Goal: Information Seeking & Learning: Learn about a topic

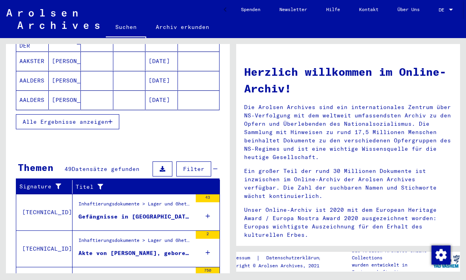
scroll to position [161, 0]
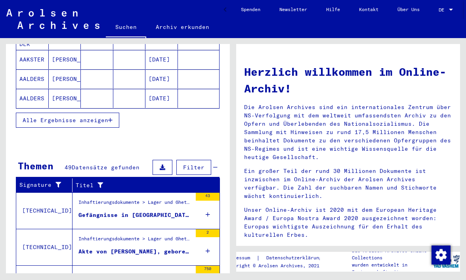
click at [100, 164] on span "Datensätze gefunden" at bounding box center [106, 167] width 68 height 7
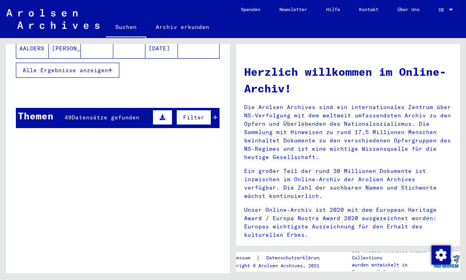
scroll to position [214, 0]
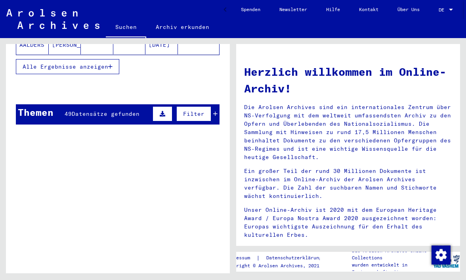
click at [103, 110] on span "Datensätze gefunden" at bounding box center [106, 113] width 68 height 7
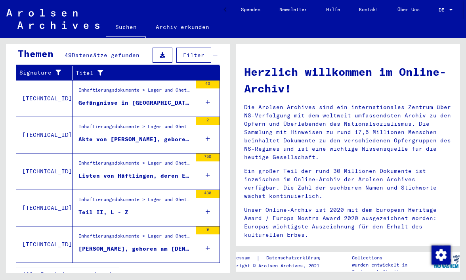
scroll to position [273, 0]
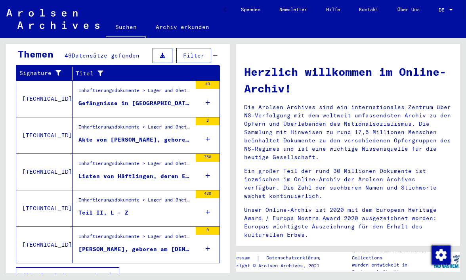
click at [50, 260] on span "Alle Ergebnisse anzeigen" at bounding box center [66, 274] width 86 height 7
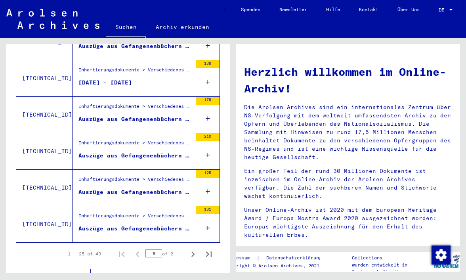
scroll to position [880, 0]
click at [160, 224] on div "Auszüge aus Gefangenenbüchern des Strafgefängnisses [GEOGRAPHIC_DATA], [DATE] -…" at bounding box center [134, 228] width 113 height 8
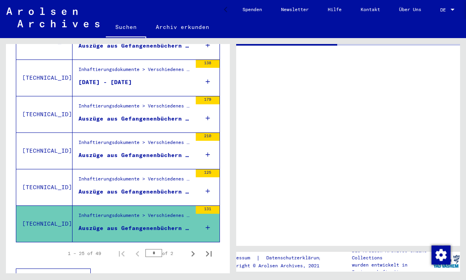
click at [160, 224] on div "Auszüge aus Gefangenenbüchern des Strafgefängnisses [GEOGRAPHIC_DATA], [DATE] -…" at bounding box center [134, 228] width 113 height 8
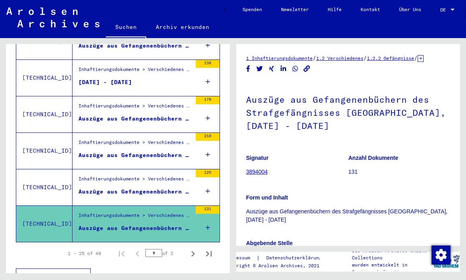
click at [259, 175] on link "3894004" at bounding box center [257, 171] width 22 height 6
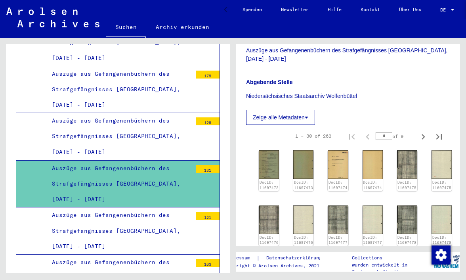
scroll to position [200, 0]
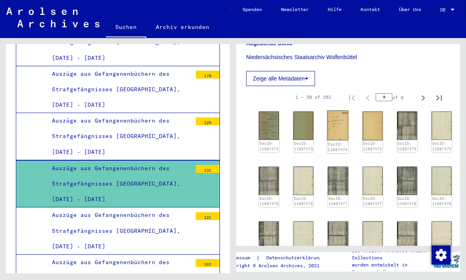
click at [335, 138] on img at bounding box center [337, 126] width 21 height 30
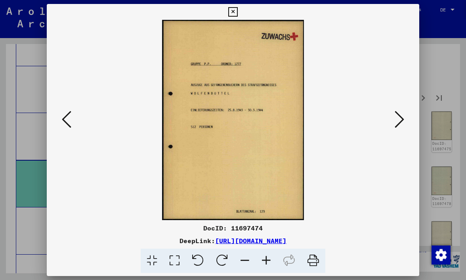
click at [401, 116] on icon at bounding box center [400, 119] width 10 height 19
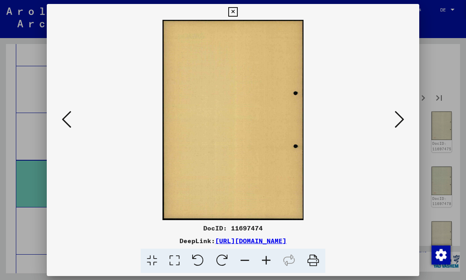
click at [401, 116] on icon at bounding box center [400, 119] width 10 height 19
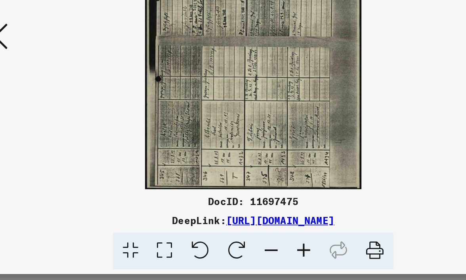
scroll to position [0, 0]
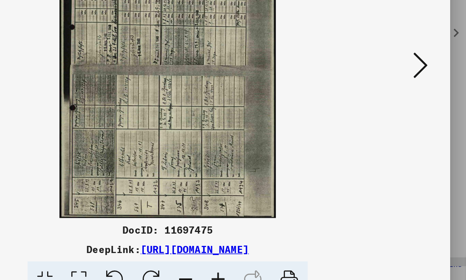
click at [395, 110] on icon at bounding box center [400, 119] width 10 height 19
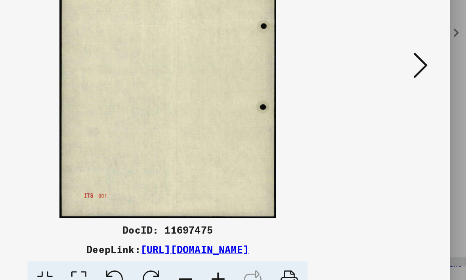
click at [395, 110] on icon at bounding box center [400, 119] width 10 height 19
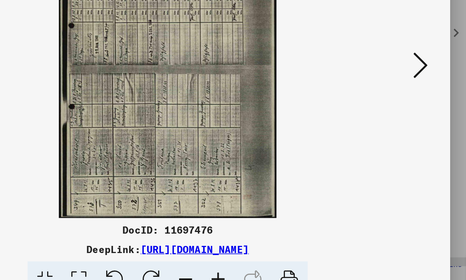
click at [395, 110] on icon at bounding box center [400, 119] width 10 height 19
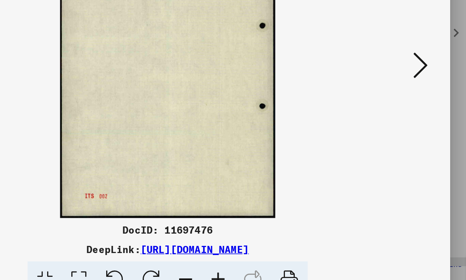
click at [395, 110] on icon at bounding box center [400, 119] width 10 height 19
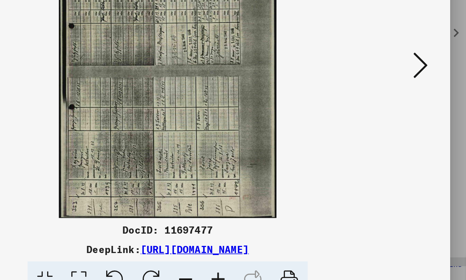
click at [395, 110] on icon at bounding box center [400, 119] width 10 height 19
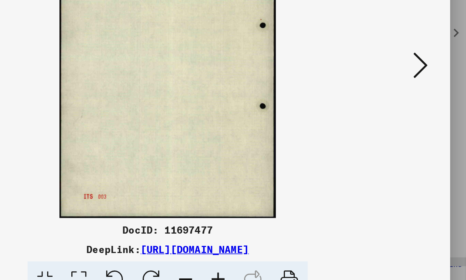
click at [395, 110] on icon at bounding box center [400, 119] width 10 height 19
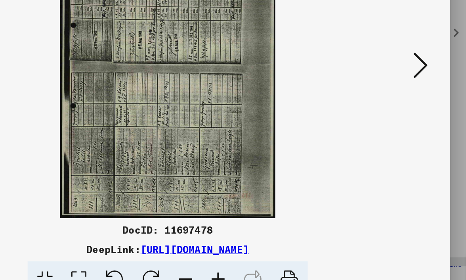
click at [395, 110] on icon at bounding box center [400, 119] width 10 height 19
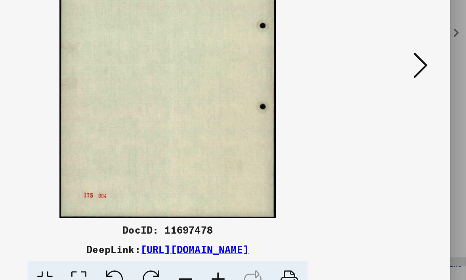
click at [395, 110] on icon at bounding box center [400, 119] width 10 height 19
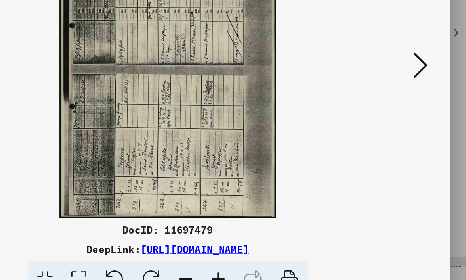
click at [395, 110] on icon at bounding box center [400, 119] width 10 height 19
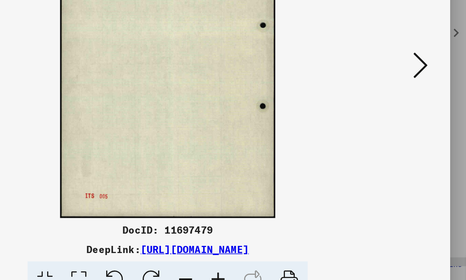
click at [395, 110] on icon at bounding box center [400, 119] width 10 height 19
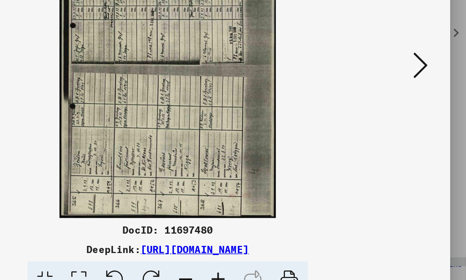
click at [395, 110] on icon at bounding box center [400, 119] width 10 height 19
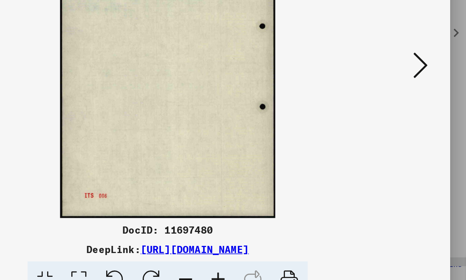
click at [395, 110] on icon at bounding box center [400, 119] width 10 height 19
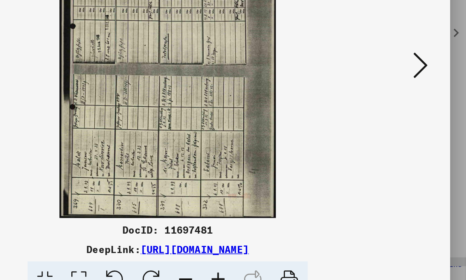
click at [395, 110] on icon at bounding box center [400, 119] width 10 height 19
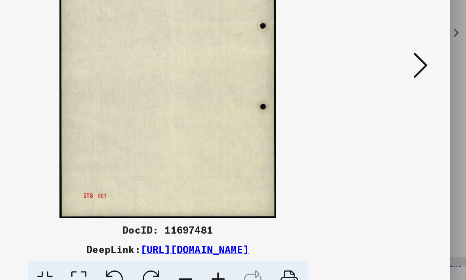
click at [395, 110] on icon at bounding box center [400, 119] width 10 height 19
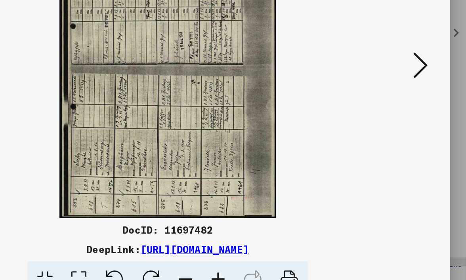
click at [395, 110] on icon at bounding box center [400, 119] width 10 height 19
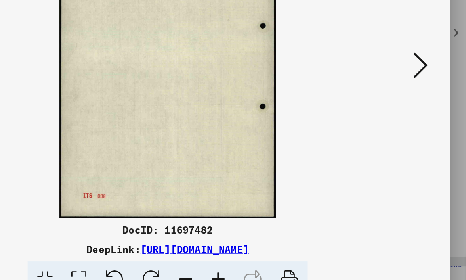
click at [395, 110] on icon at bounding box center [400, 119] width 10 height 19
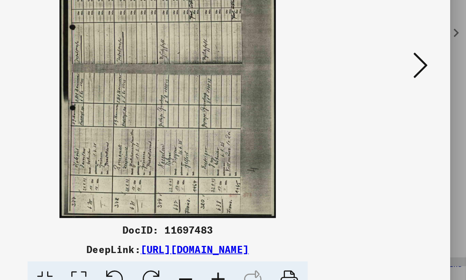
click at [395, 110] on icon at bounding box center [400, 119] width 10 height 19
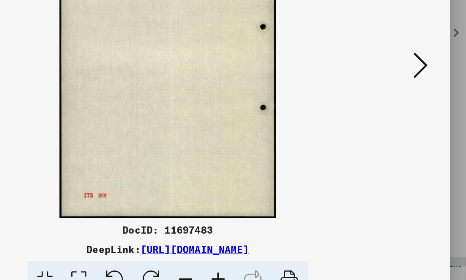
click at [395, 110] on icon at bounding box center [400, 119] width 10 height 19
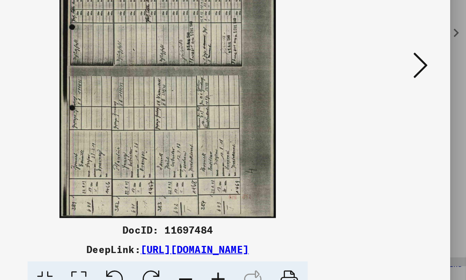
click at [395, 110] on icon at bounding box center [400, 119] width 10 height 19
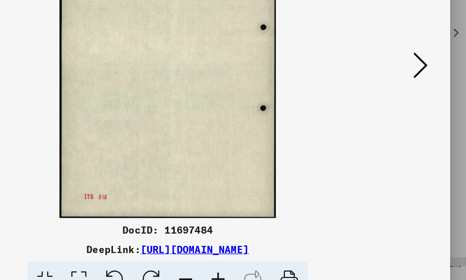
click at [395, 110] on icon at bounding box center [400, 119] width 10 height 19
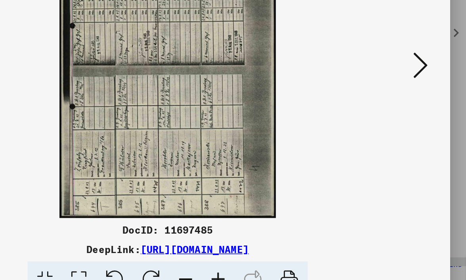
click at [395, 110] on icon at bounding box center [400, 119] width 10 height 19
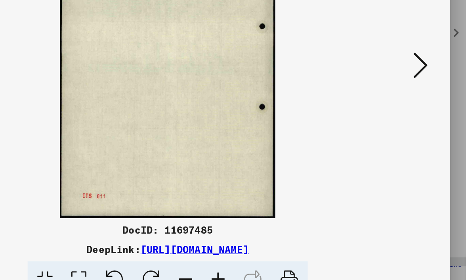
click at [395, 110] on icon at bounding box center [400, 119] width 10 height 19
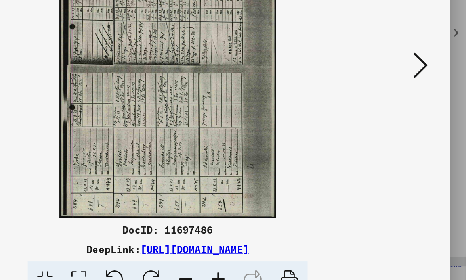
click at [395, 110] on icon at bounding box center [400, 119] width 10 height 19
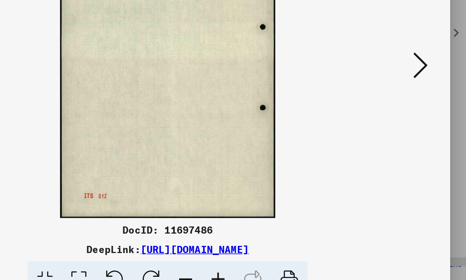
click at [395, 110] on icon at bounding box center [400, 119] width 10 height 19
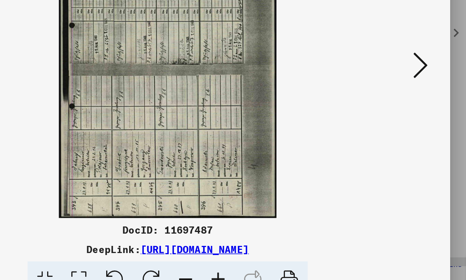
click at [395, 110] on icon at bounding box center [400, 119] width 10 height 19
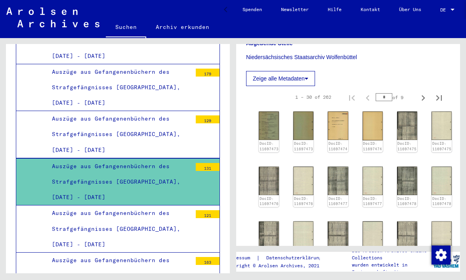
scroll to position [1368, 0]
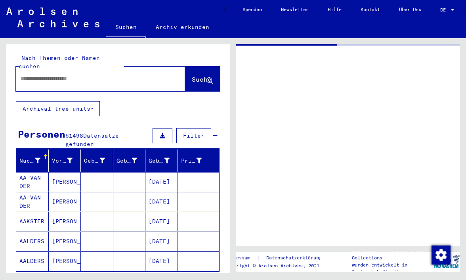
type input "****"
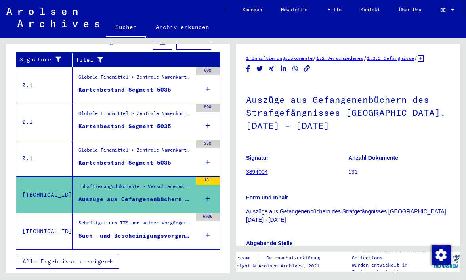
scroll to position [274, 0]
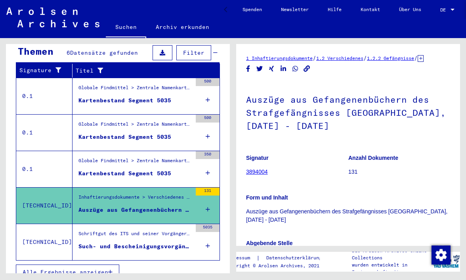
click at [88, 260] on button "Alle Ergebnisse anzeigen" at bounding box center [67, 271] width 103 height 15
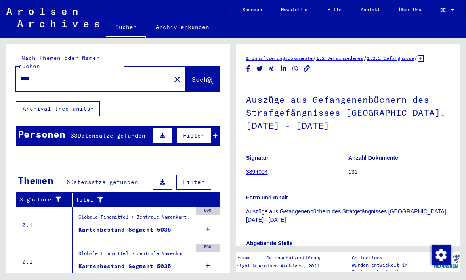
scroll to position [0, 0]
click at [172, 75] on mat-icon "close" at bounding box center [177, 80] width 10 height 10
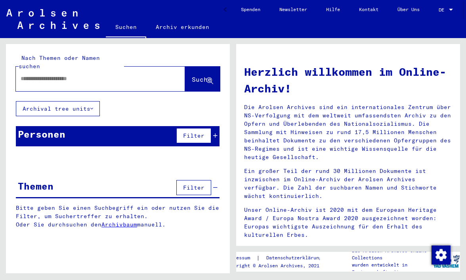
click at [31, 75] on input "text" at bounding box center [91, 79] width 141 height 8
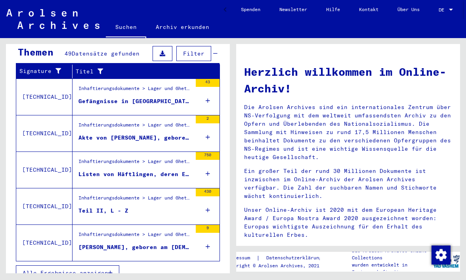
scroll to position [130, 0]
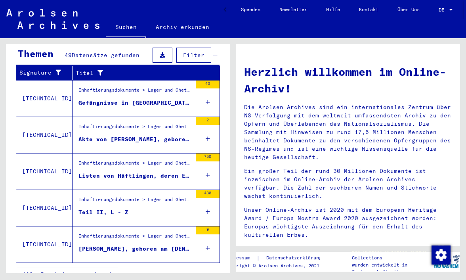
type input "**********"
click at [73, 260] on span "Alle Ergebnisse anzeigen" at bounding box center [66, 274] width 86 height 7
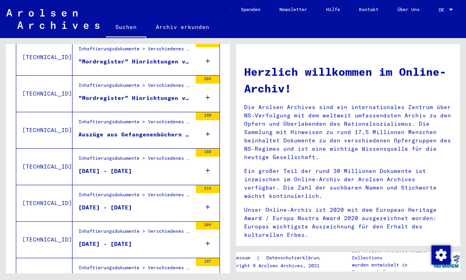
scroll to position [391, 0]
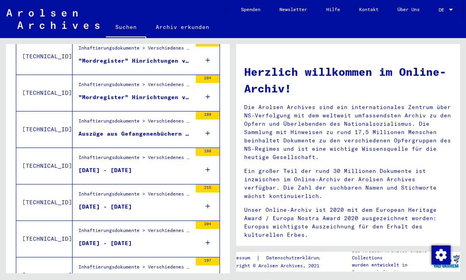
click at [91, 166] on div "[DATE] - [DATE]" at bounding box center [105, 170] width 54 height 8
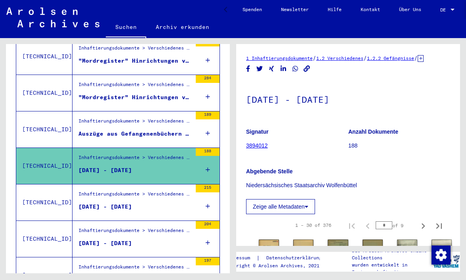
click at [255, 149] on link "3894012" at bounding box center [257, 145] width 22 height 6
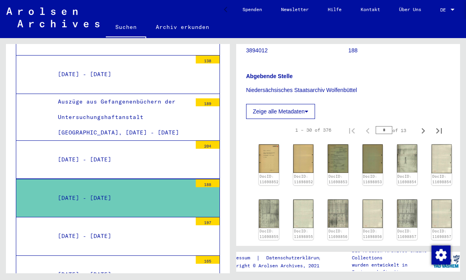
scroll to position [107, 0]
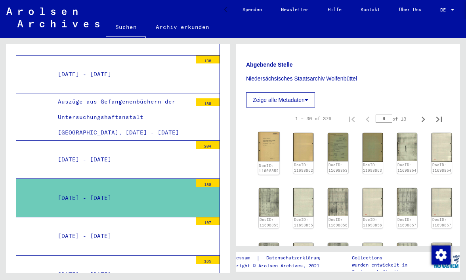
click at [270, 157] on img at bounding box center [268, 147] width 21 height 30
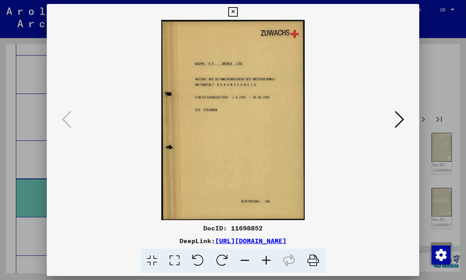
click at [270, 157] on img at bounding box center [233, 120] width 319 height 200
click at [440, 101] on div at bounding box center [233, 140] width 466 height 280
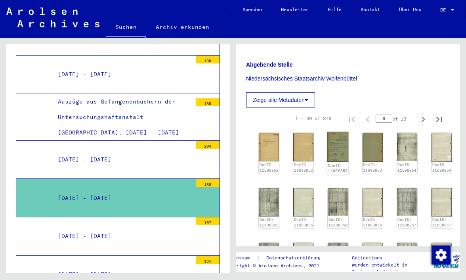
click at [335, 157] on img at bounding box center [337, 147] width 21 height 30
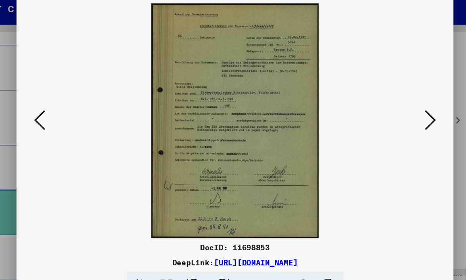
click at [395, 110] on icon at bounding box center [400, 119] width 10 height 19
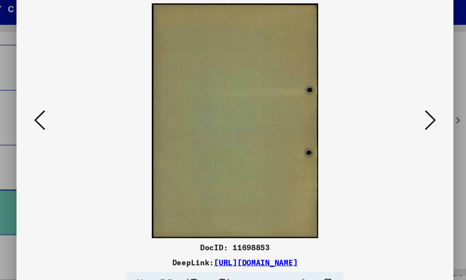
click at [395, 110] on icon at bounding box center [400, 119] width 10 height 19
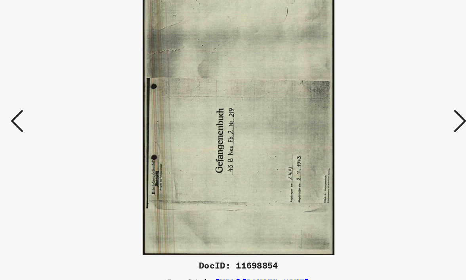
click at [395, 110] on icon at bounding box center [400, 119] width 10 height 19
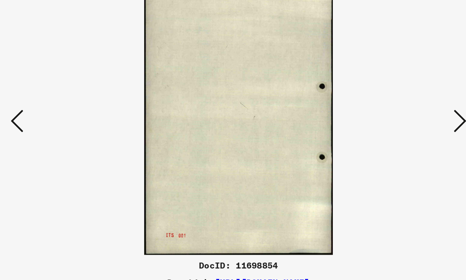
click at [395, 110] on icon at bounding box center [400, 119] width 10 height 19
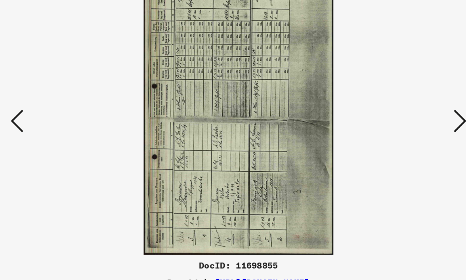
click at [395, 110] on icon at bounding box center [400, 119] width 10 height 19
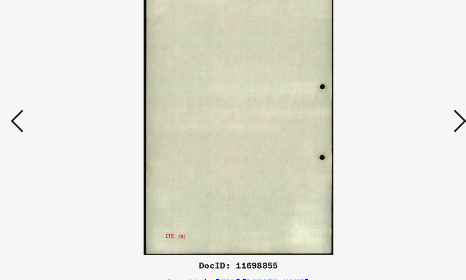
click at [395, 110] on icon at bounding box center [400, 119] width 10 height 19
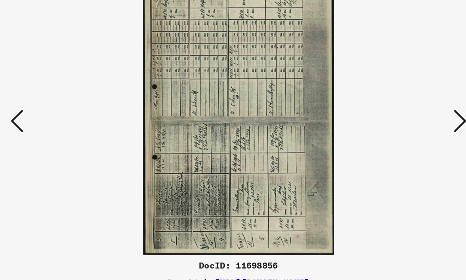
click at [395, 110] on icon at bounding box center [400, 119] width 10 height 19
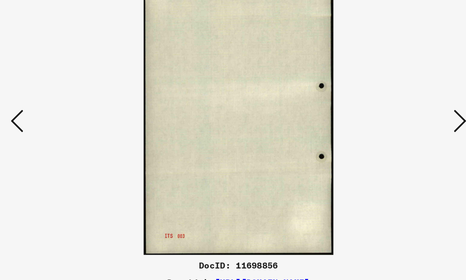
click at [395, 110] on icon at bounding box center [400, 119] width 10 height 19
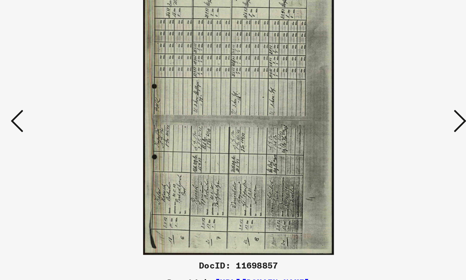
click at [395, 110] on icon at bounding box center [400, 119] width 10 height 19
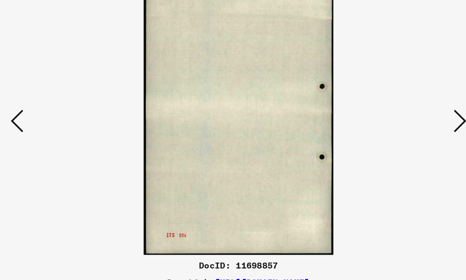
click at [395, 110] on icon at bounding box center [400, 119] width 10 height 19
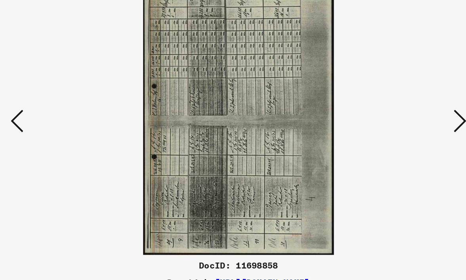
click at [395, 110] on icon at bounding box center [400, 119] width 10 height 19
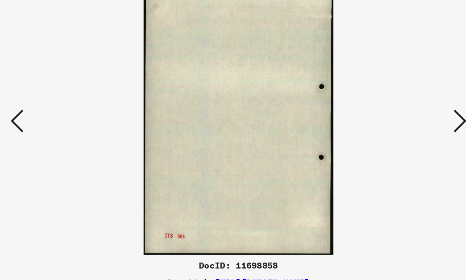
click at [395, 110] on icon at bounding box center [400, 119] width 10 height 19
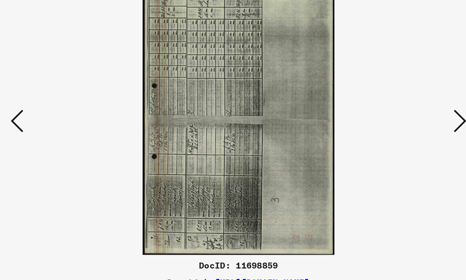
click at [395, 110] on icon at bounding box center [400, 119] width 10 height 19
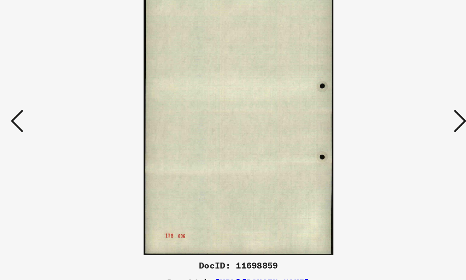
click at [395, 110] on icon at bounding box center [400, 119] width 10 height 19
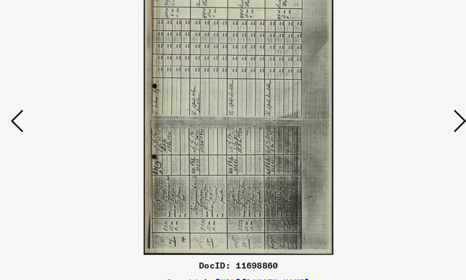
click at [395, 110] on icon at bounding box center [400, 119] width 10 height 19
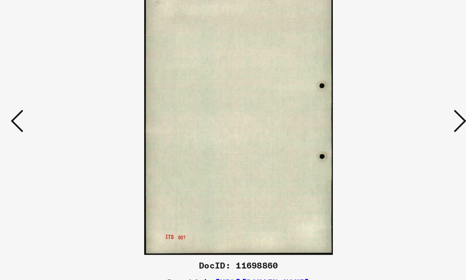
click at [395, 110] on icon at bounding box center [400, 119] width 10 height 19
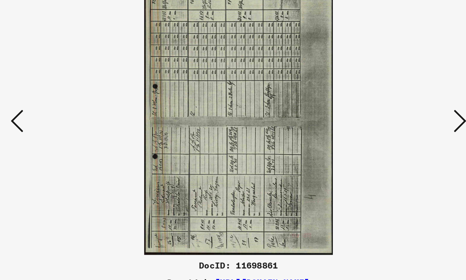
click at [395, 110] on icon at bounding box center [400, 119] width 10 height 19
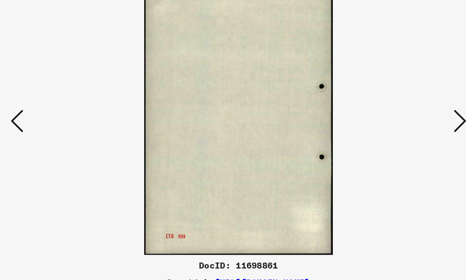
click at [395, 110] on icon at bounding box center [400, 119] width 10 height 19
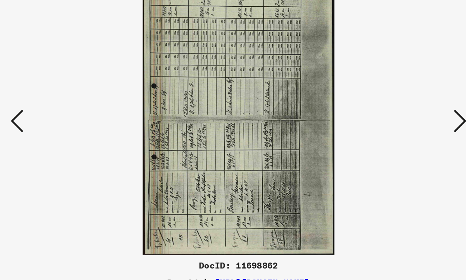
click at [395, 110] on icon at bounding box center [400, 119] width 10 height 19
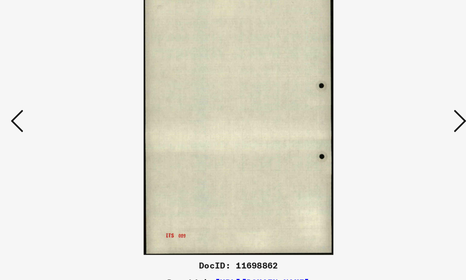
click at [395, 110] on icon at bounding box center [400, 119] width 10 height 19
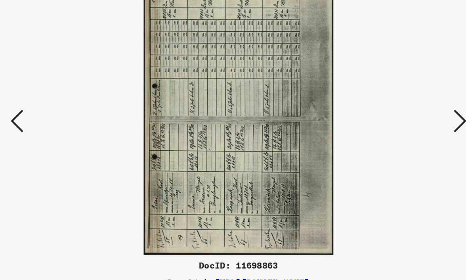
click at [395, 110] on icon at bounding box center [400, 119] width 10 height 19
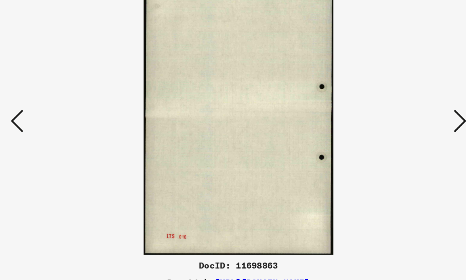
click at [395, 110] on icon at bounding box center [400, 119] width 10 height 19
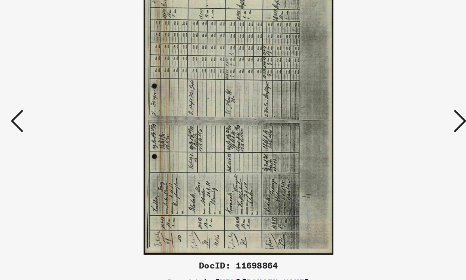
click at [395, 110] on icon at bounding box center [400, 119] width 10 height 19
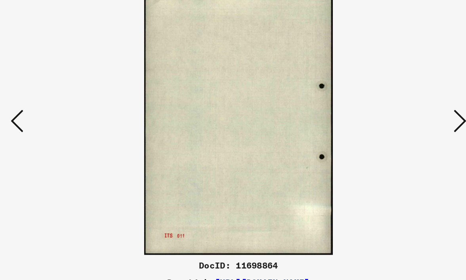
click at [395, 110] on icon at bounding box center [400, 119] width 10 height 19
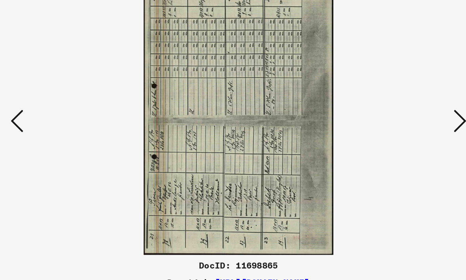
click at [395, 110] on icon at bounding box center [400, 119] width 10 height 19
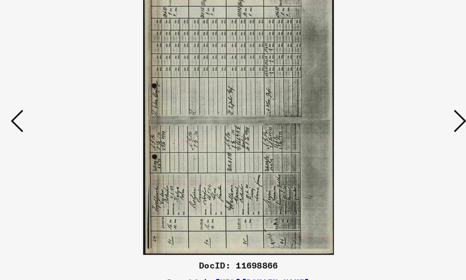
click at [395, 110] on icon at bounding box center [400, 119] width 10 height 19
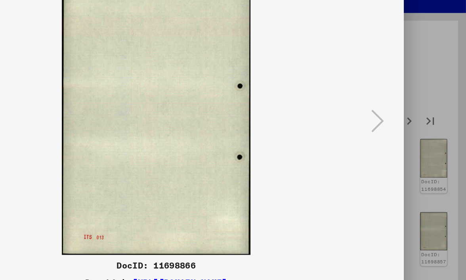
scroll to position [0, 0]
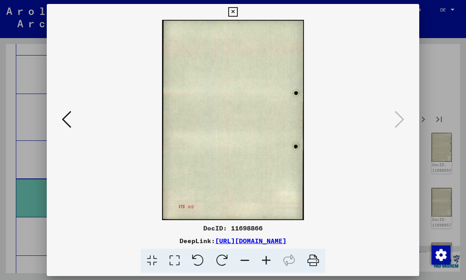
click at [237, 10] on icon at bounding box center [232, 12] width 9 height 10
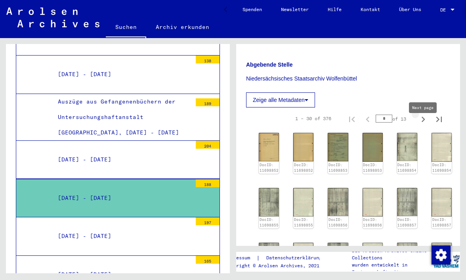
click at [425, 125] on icon "Next page" at bounding box center [423, 119] width 11 height 11
type input "*"
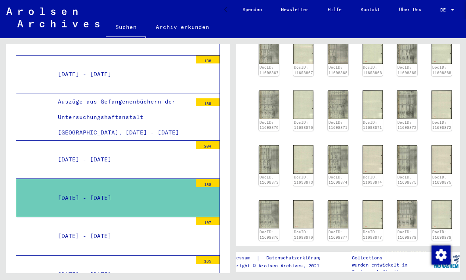
scroll to position [89, 0]
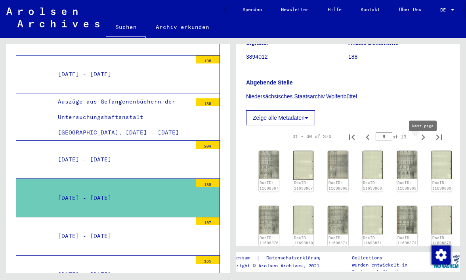
click at [424, 140] on icon "Next page" at bounding box center [424, 137] width 4 height 6
type input "*"
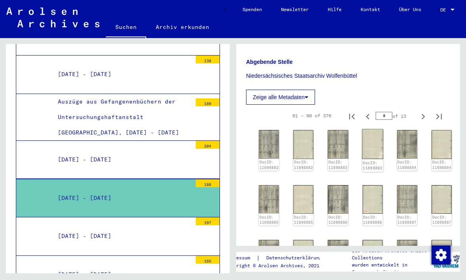
scroll to position [111, 0]
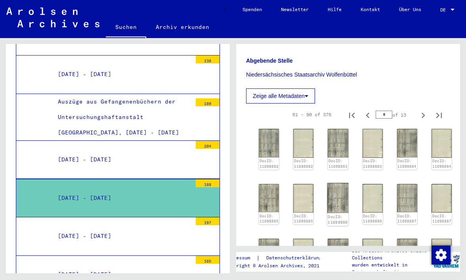
click at [332, 208] on img at bounding box center [337, 198] width 21 height 30
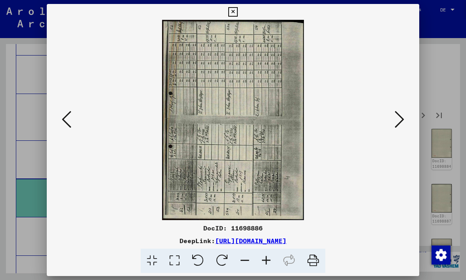
click at [430, 110] on div at bounding box center [233, 140] width 466 height 280
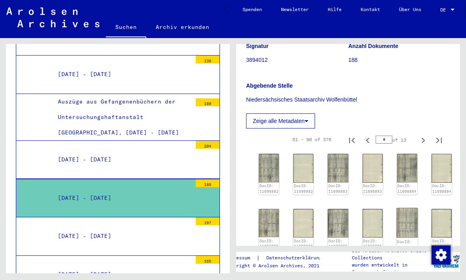
scroll to position [85, 0]
click at [424, 143] on icon "Next page" at bounding box center [424, 141] width 4 height 6
type input "*"
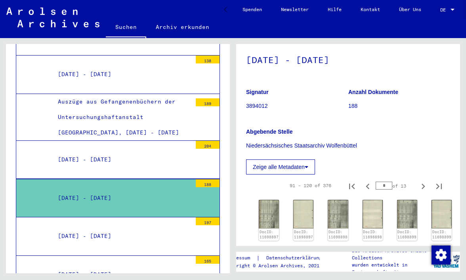
scroll to position [51, 0]
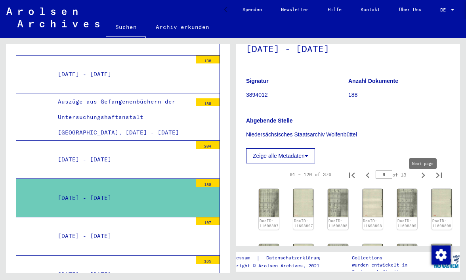
click at [424, 178] on icon "Next page" at bounding box center [424, 175] width 4 height 6
type input "*"
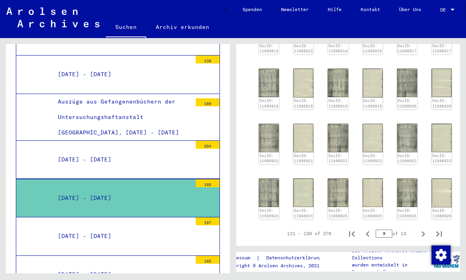
scroll to position [127, 0]
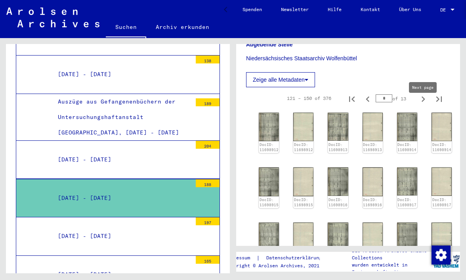
click at [422, 102] on icon "Next page" at bounding box center [424, 99] width 4 height 6
type input "*"
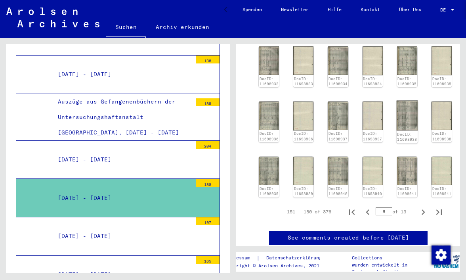
scroll to position [304, 0]
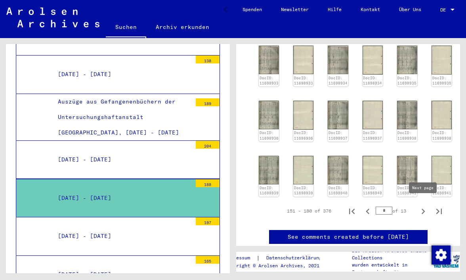
click at [423, 209] on icon "Next page" at bounding box center [424, 212] width 4 height 6
type input "*"
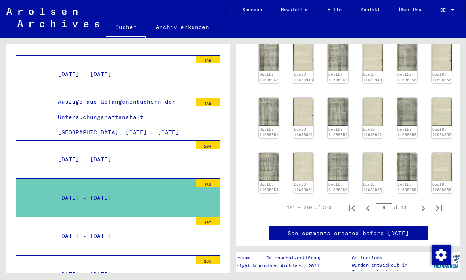
scroll to position [308, 0]
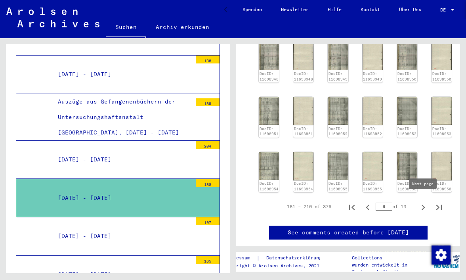
click at [423, 205] on icon "Next page" at bounding box center [424, 208] width 4 height 6
type input "*"
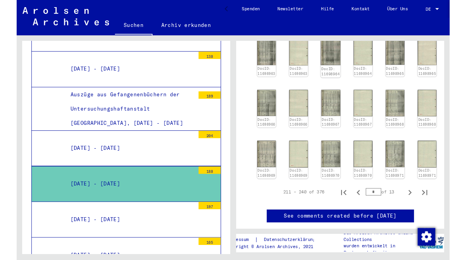
scroll to position [325, 0]
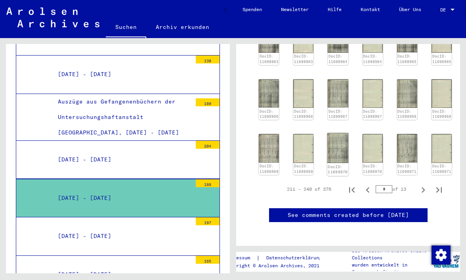
click at [336, 149] on img at bounding box center [337, 148] width 21 height 30
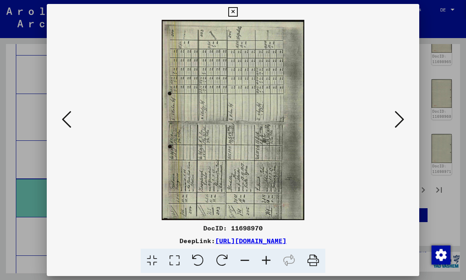
click at [336, 149] on img at bounding box center [233, 120] width 319 height 200
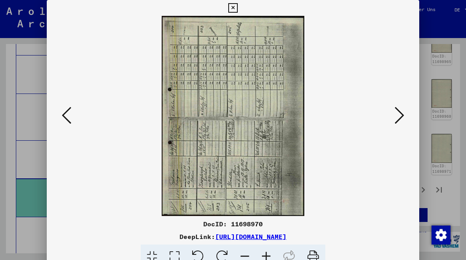
click at [62, 114] on icon at bounding box center [67, 115] width 10 height 19
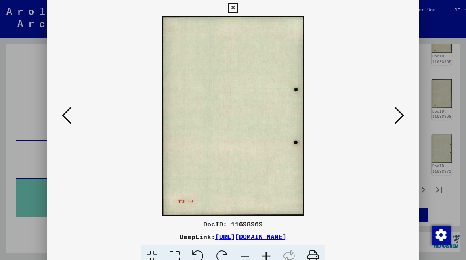
click at [62, 114] on icon at bounding box center [67, 115] width 10 height 19
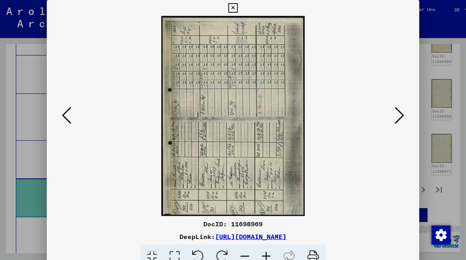
click at [401, 112] on icon at bounding box center [400, 115] width 10 height 19
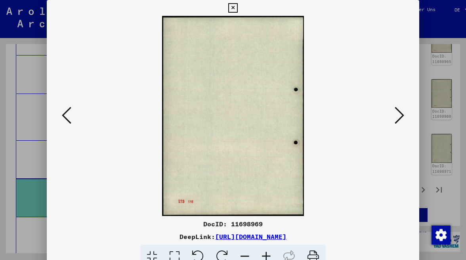
click at [401, 112] on icon at bounding box center [400, 115] width 10 height 19
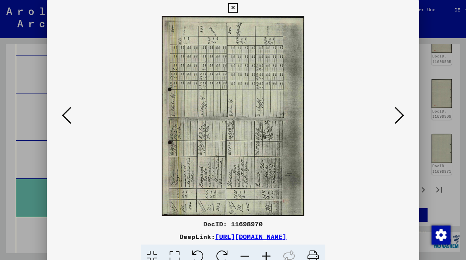
click at [401, 112] on icon at bounding box center [400, 115] width 10 height 19
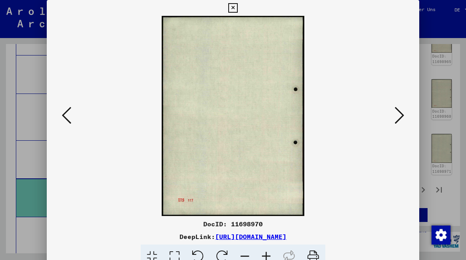
click at [401, 112] on icon at bounding box center [400, 115] width 10 height 19
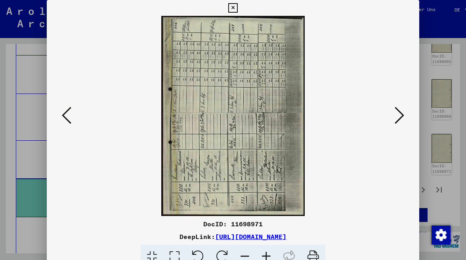
click at [401, 112] on icon at bounding box center [400, 115] width 10 height 19
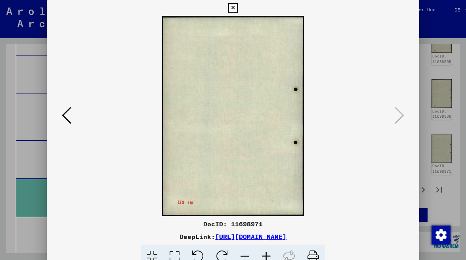
click at [240, 13] on button at bounding box center [233, 8] width 14 height 16
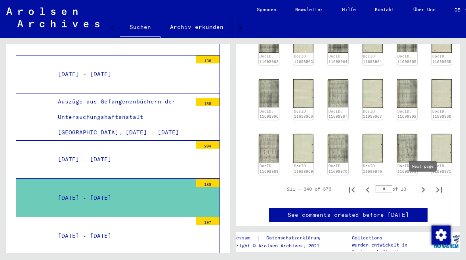
click at [424, 187] on icon "Next page" at bounding box center [424, 190] width 4 height 6
type input "*"
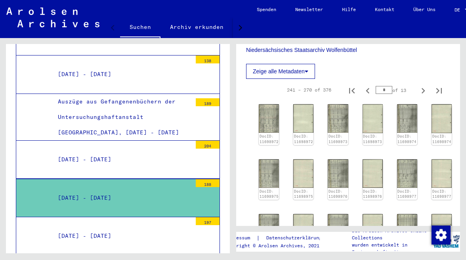
scroll to position [135, 0]
click at [265, 134] on img at bounding box center [268, 118] width 21 height 30
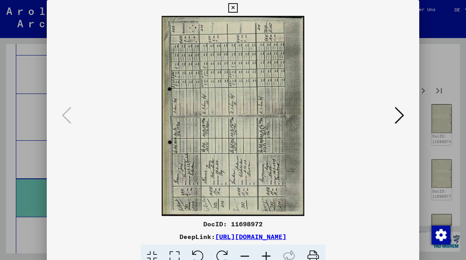
click at [265, 135] on img at bounding box center [233, 116] width 319 height 200
click at [403, 114] on icon at bounding box center [400, 115] width 10 height 19
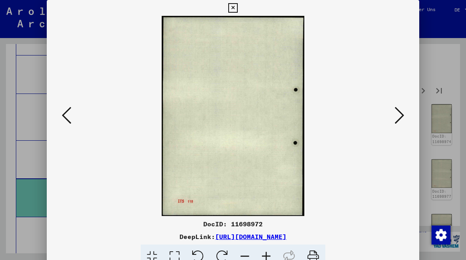
click at [403, 114] on icon at bounding box center [400, 115] width 10 height 19
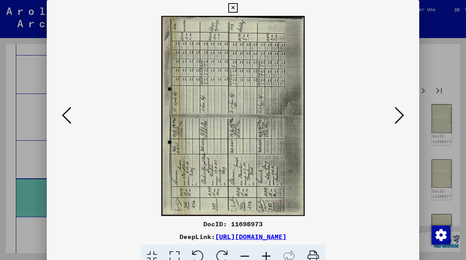
click at [237, 9] on icon at bounding box center [232, 8] width 9 height 10
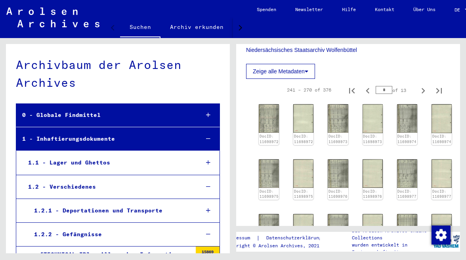
scroll to position [0, 0]
